Goal: Transaction & Acquisition: Subscribe to service/newsletter

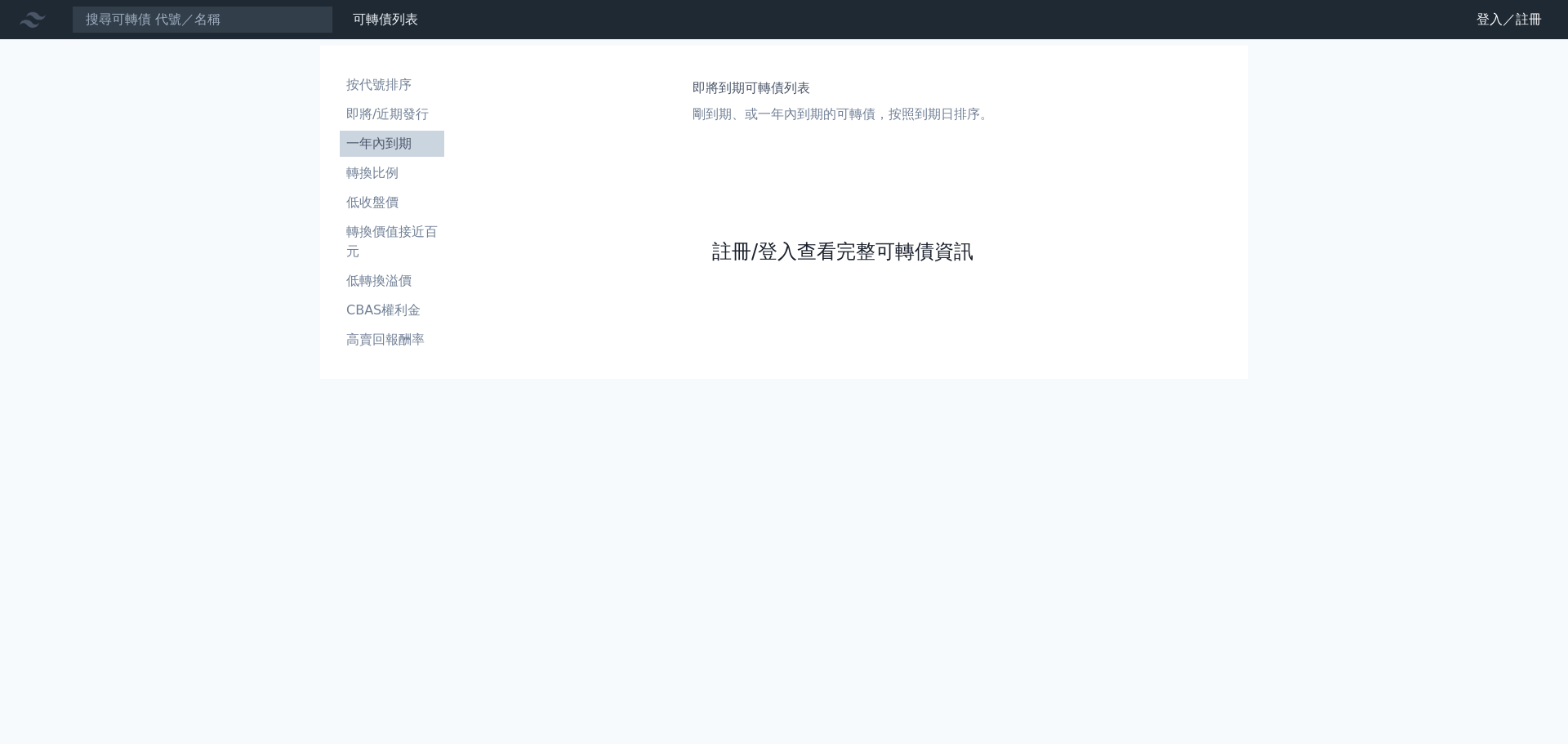
click at [834, 252] on link "註冊/登入查看完整可轉債資訊" at bounding box center [843, 251] width 262 height 26
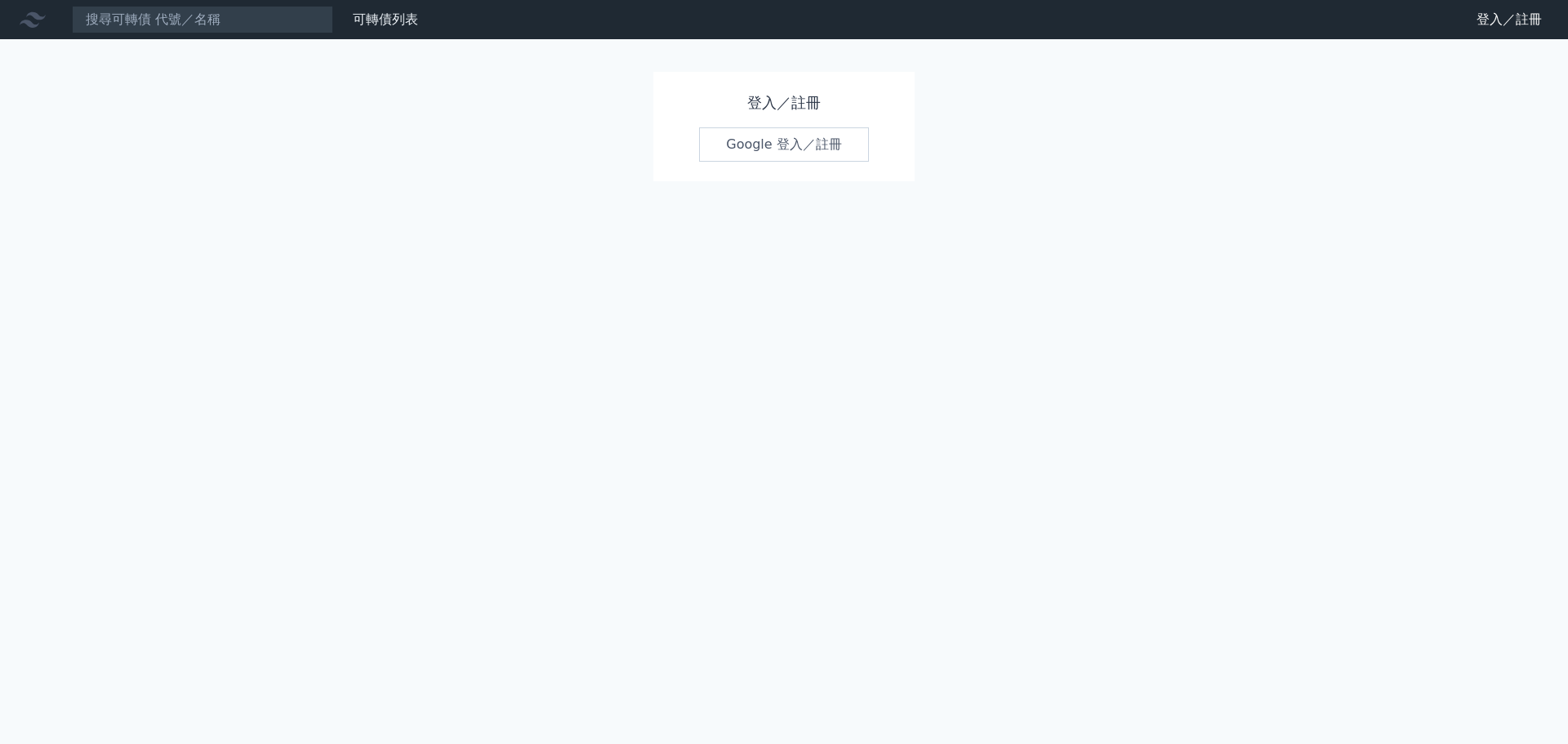
click at [778, 149] on link "Google 登入／註冊" at bounding box center [783, 145] width 170 height 34
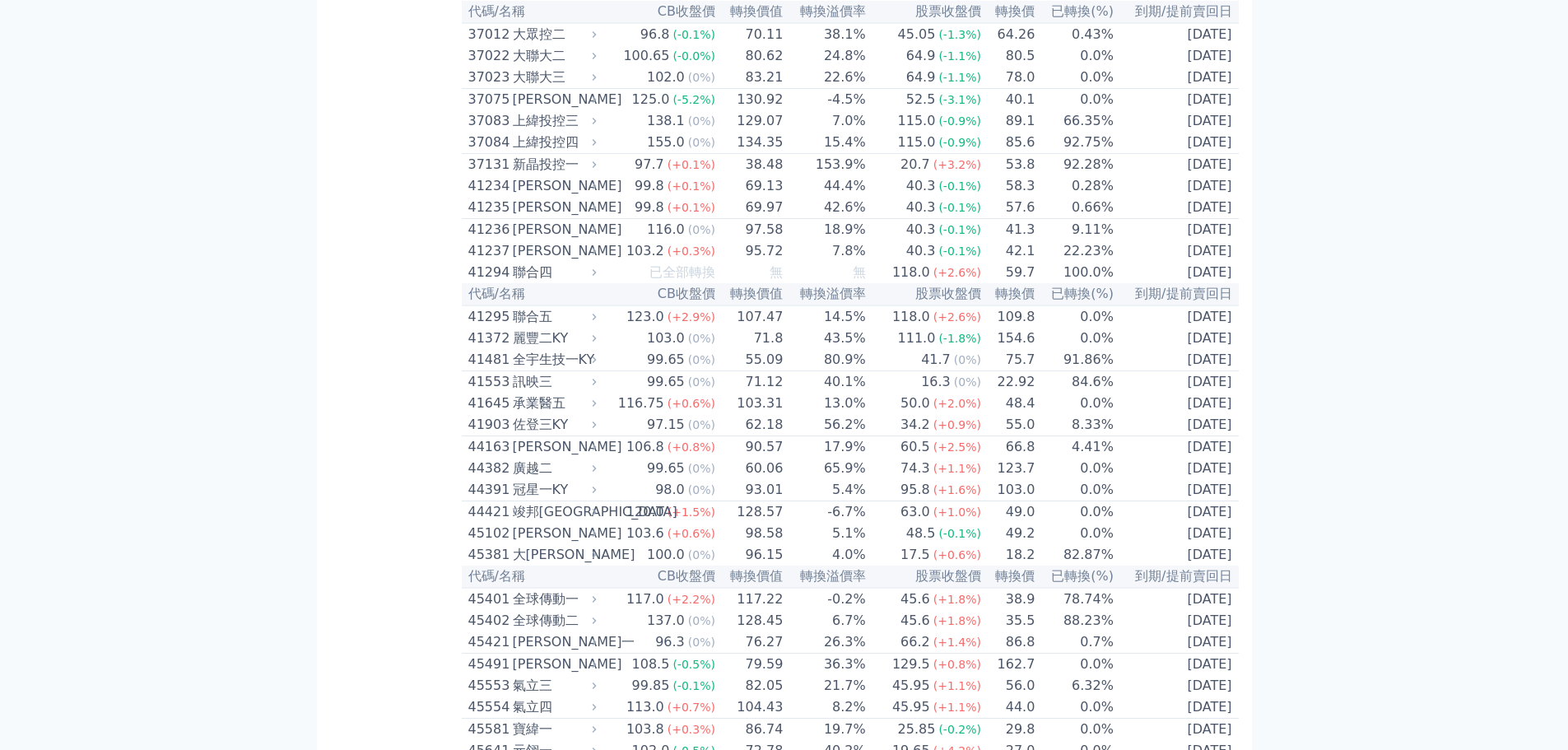
scroll to position [4117, 0]
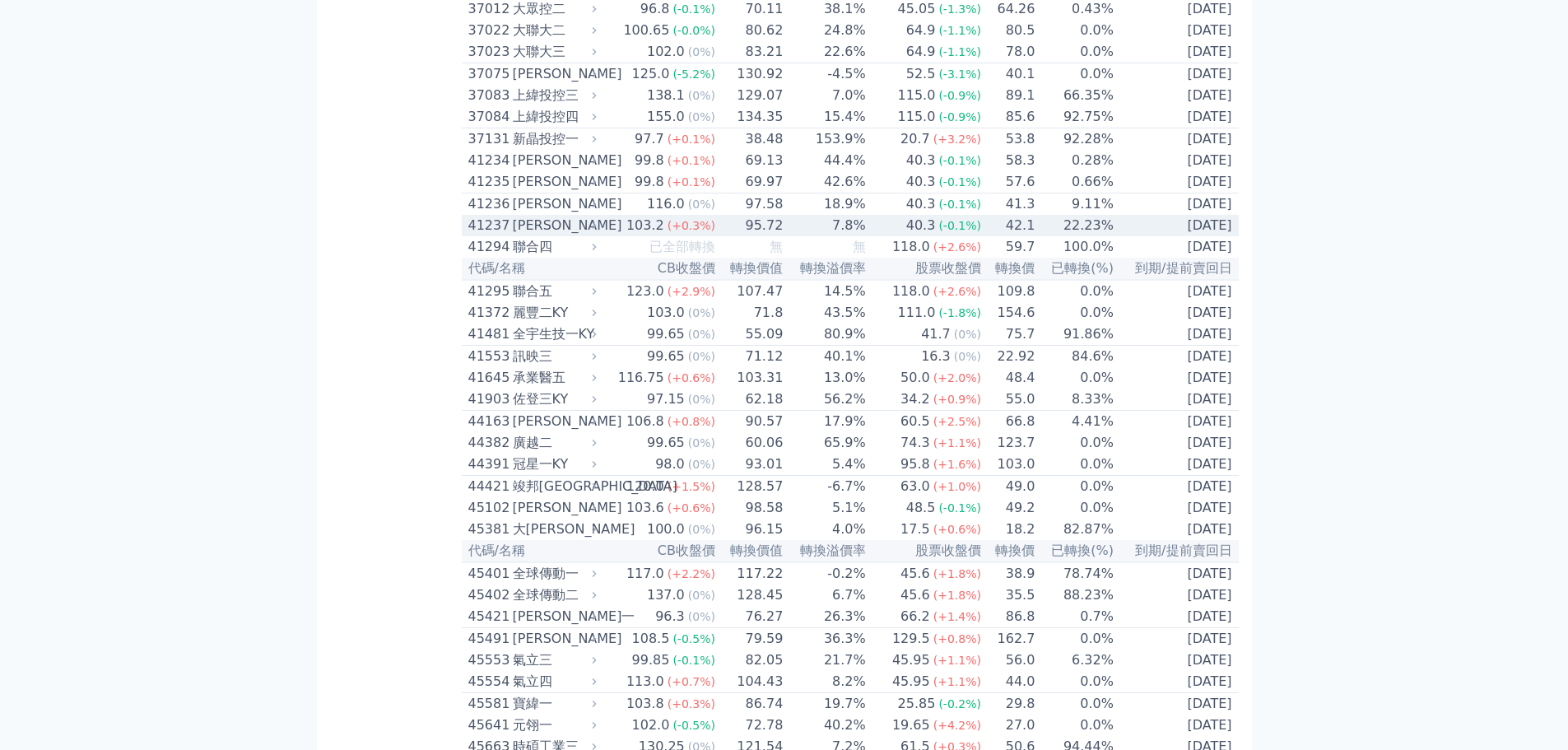
click at [534, 235] on div "[PERSON_NAME]" at bounding box center [553, 225] width 81 height 20
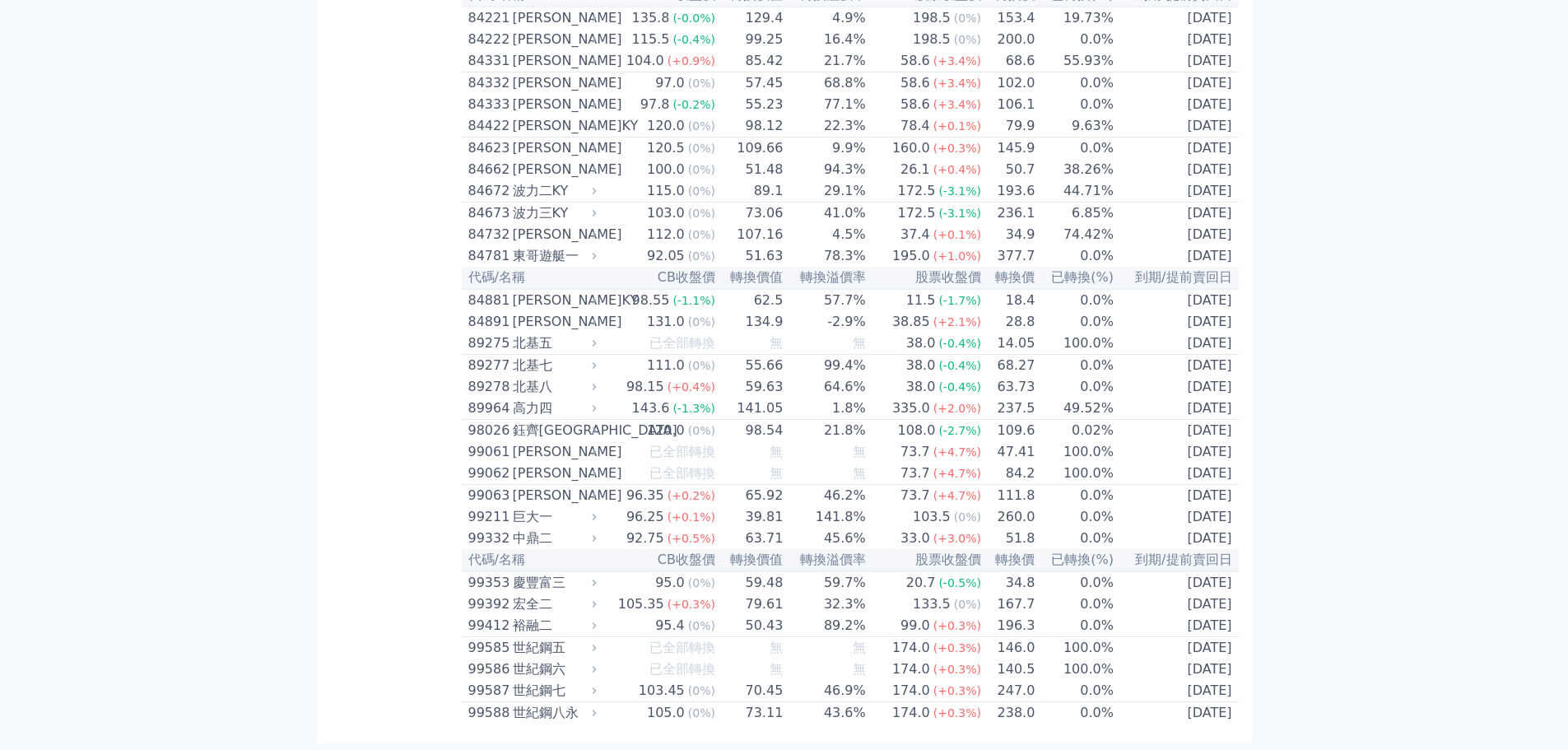
scroll to position [9798, 0]
